Goal: Find specific page/section: Find specific page/section

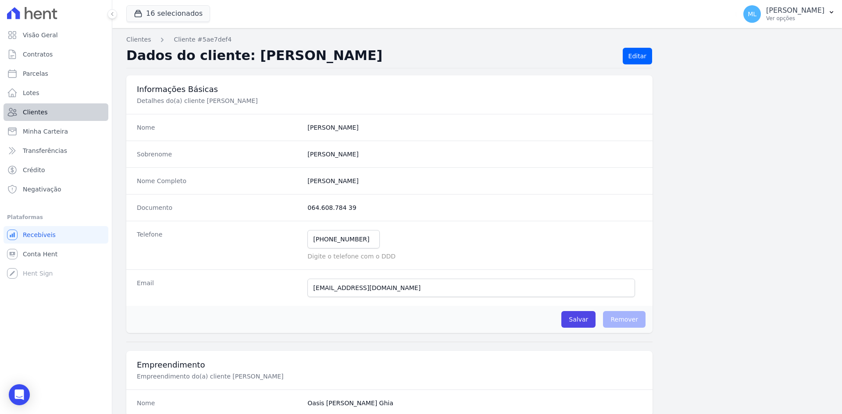
scroll to position [406, 0]
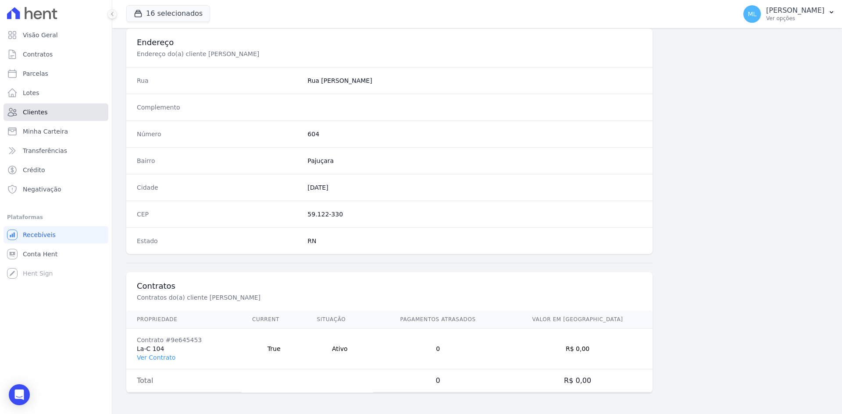
click at [61, 112] on link "Clientes" at bounding box center [56, 113] width 105 height 18
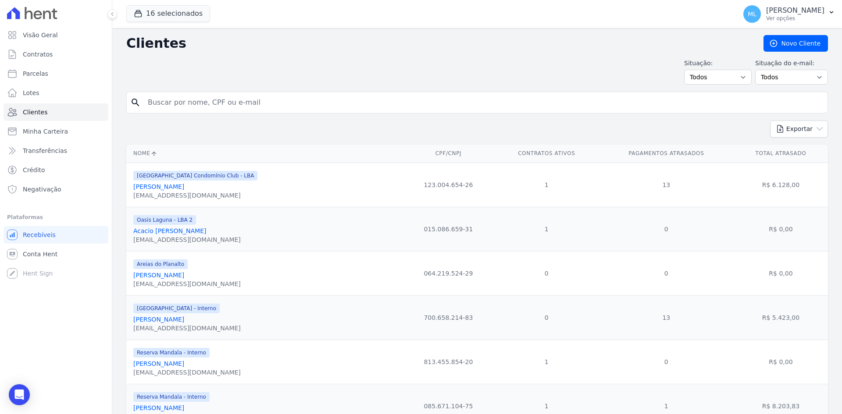
click at [216, 103] on input "search" at bounding box center [484, 103] width 682 height 18
type input "[PERSON_NAME]"
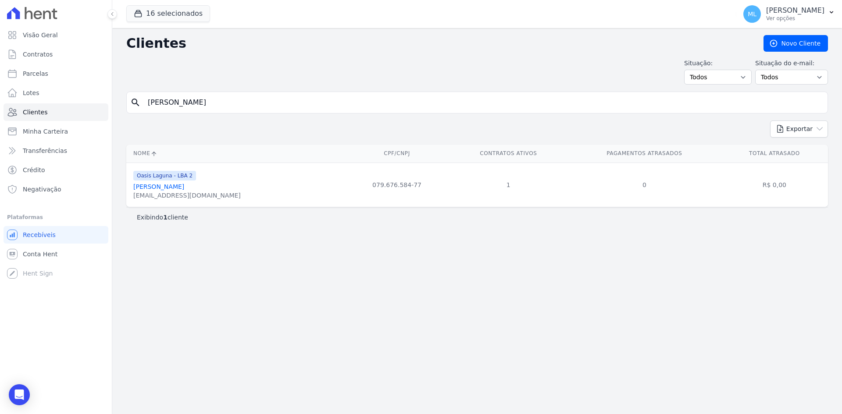
click at [184, 189] on link "[PERSON_NAME]" at bounding box center [158, 186] width 51 height 7
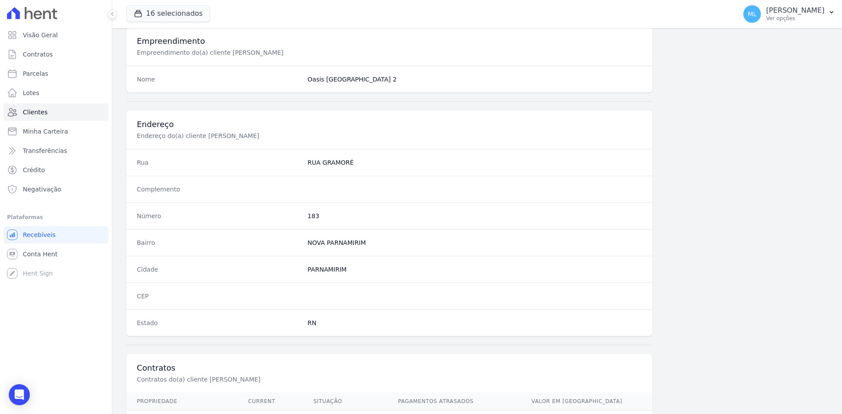
scroll to position [406, 0]
